Goal: Obtain resource: Download file/media

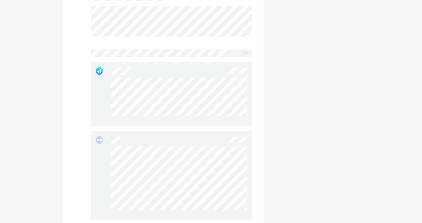
scroll to position [1280, 0]
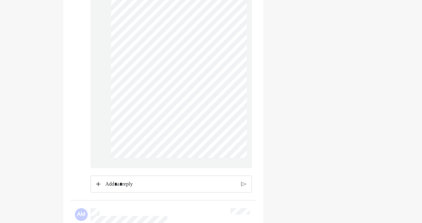
click at [97, 187] on img at bounding box center [98, 184] width 4 height 4
click at [124, 205] on img at bounding box center [126, 201] width 8 height 8
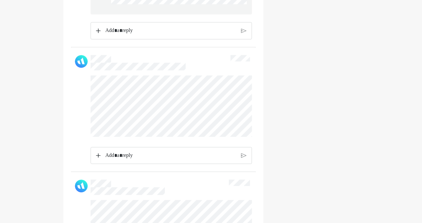
scroll to position [1726, 0]
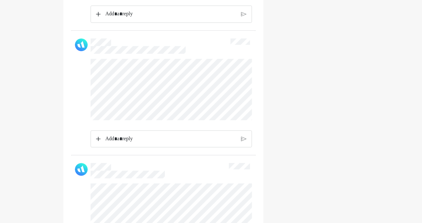
click at [97, 16] on img at bounding box center [98, 14] width 4 height 4
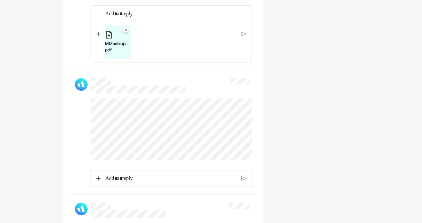
click at [159, 39] on div "MMastrup YTD Payroll 2025.pdf pdf" at bounding box center [170, 42] width 131 height 33
click at [242, 37] on img at bounding box center [243, 34] width 5 height 6
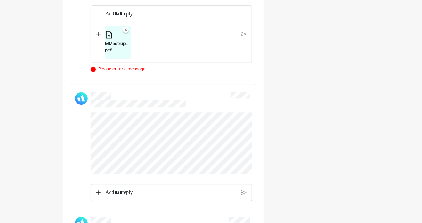
click at [164, 42] on div "MMastrup YTD Payroll 2025.pdf pdf" at bounding box center [170, 42] width 131 height 33
click at [133, 18] on p "Rich Text Editor. Editing area: main" at bounding box center [170, 14] width 131 height 8
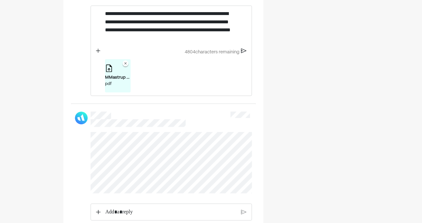
click at [220, 46] on div "**********" at bounding box center [171, 26] width 138 height 40
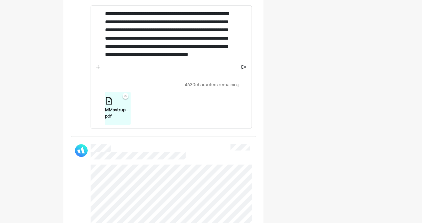
click at [244, 70] on img at bounding box center [243, 67] width 5 height 6
